Goal: Information Seeking & Learning: Learn about a topic

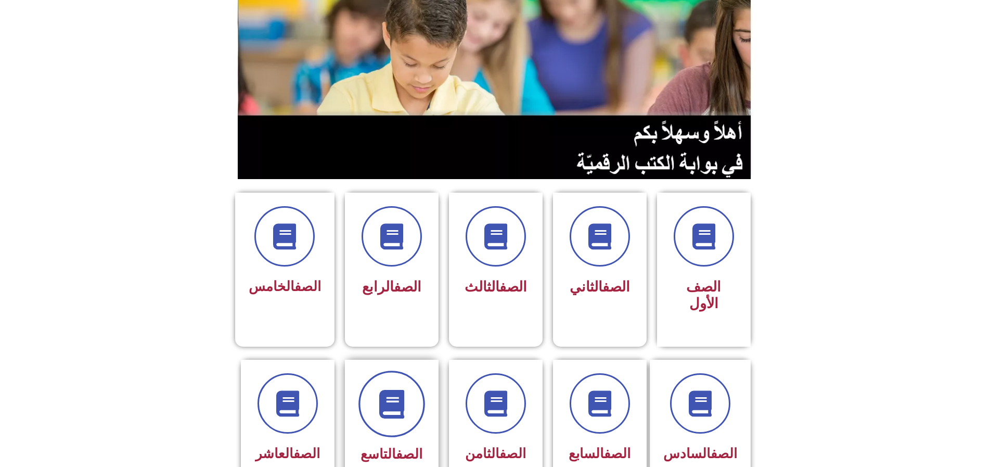
scroll to position [104, 0]
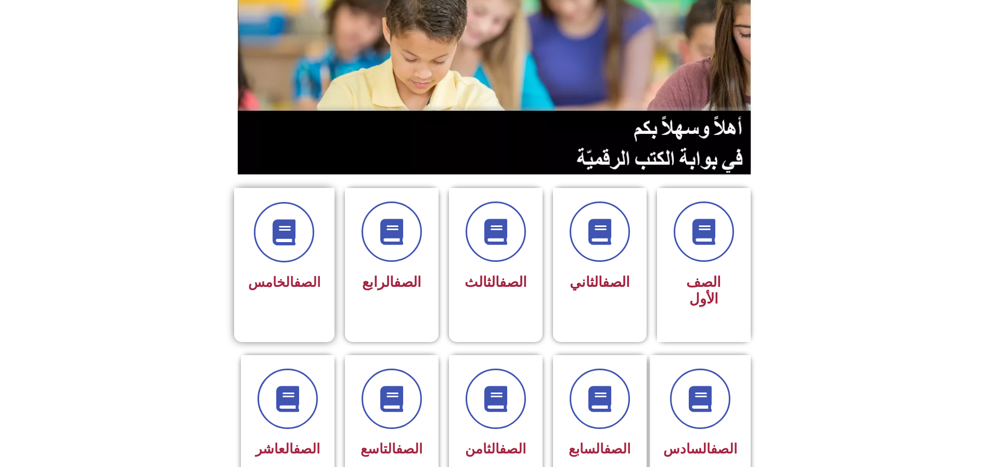
click at [310, 274] on link "الصف" at bounding box center [307, 282] width 27 height 16
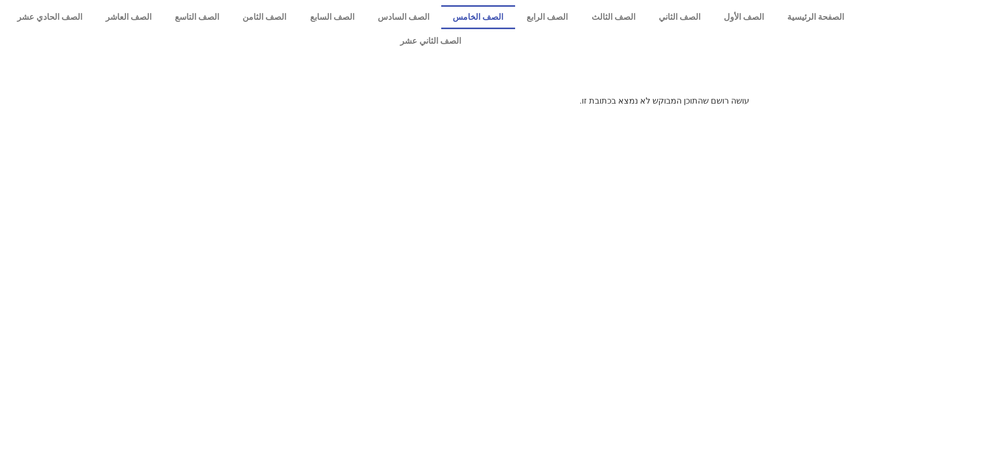
click at [504, 16] on link "الصف الخامس" at bounding box center [478, 17] width 74 height 24
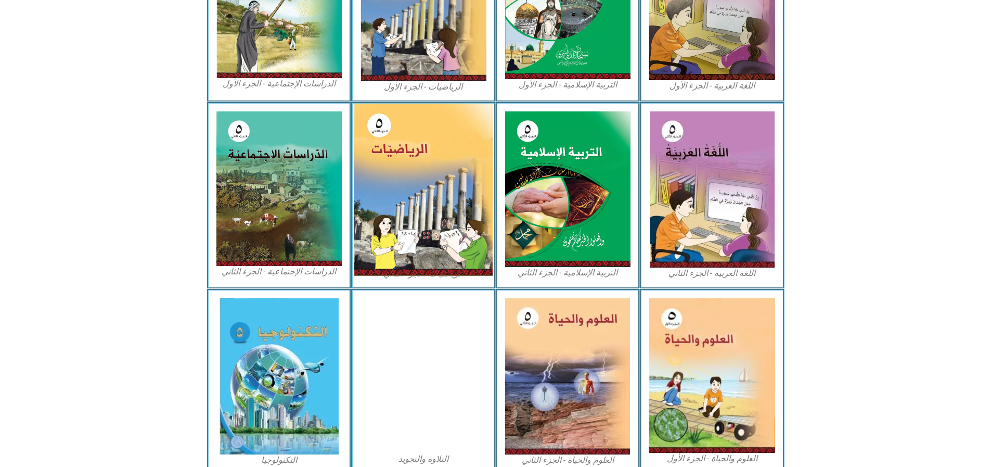
scroll to position [416, 0]
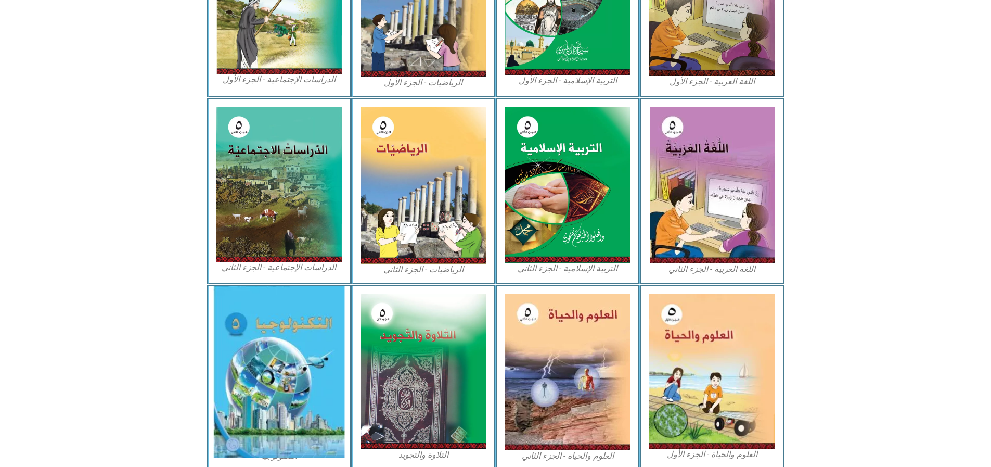
click at [281, 359] on img at bounding box center [278, 372] width 131 height 172
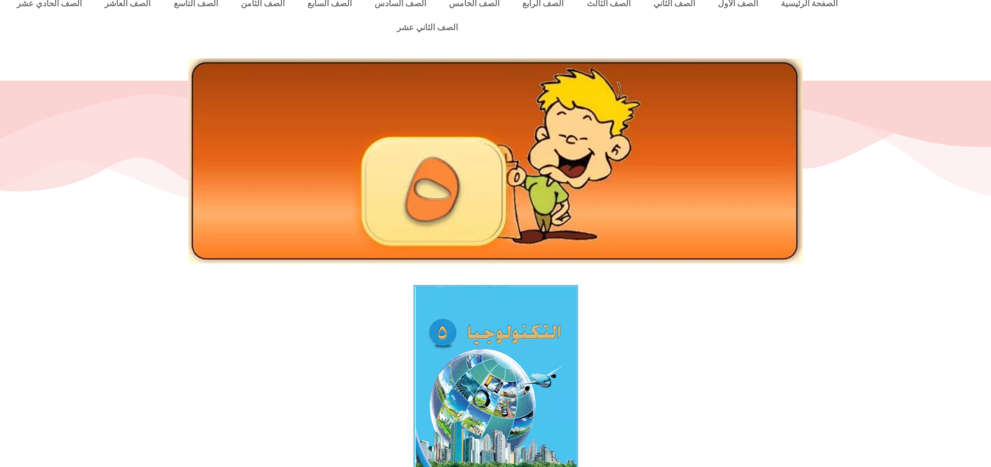
scroll to position [52, 0]
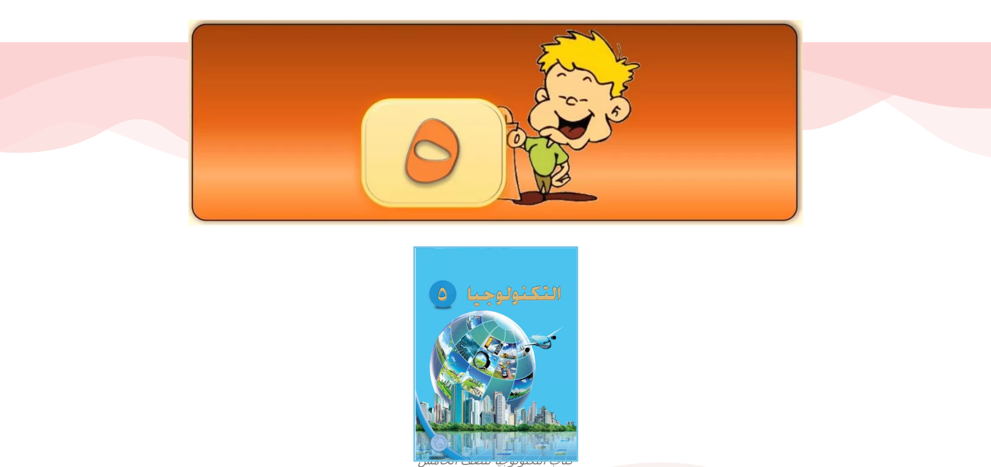
click at [512, 285] on img at bounding box center [495, 353] width 165 height 215
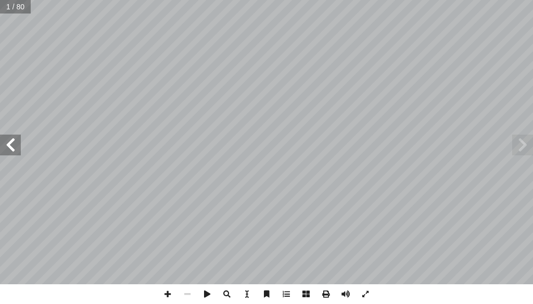
click at [7, 148] on span at bounding box center [10, 145] width 21 height 21
click at [369, 297] on span at bounding box center [365, 295] width 20 height 20
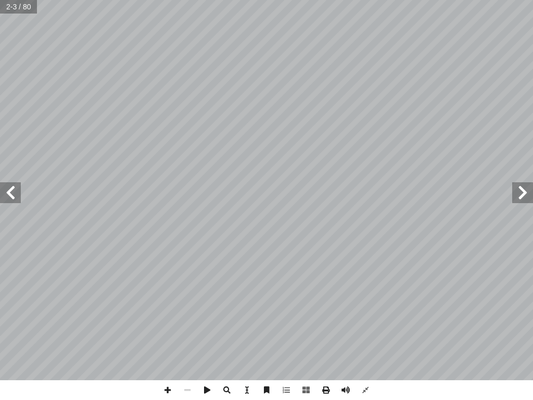
click at [16, 193] on span at bounding box center [10, 192] width 21 height 21
